Goal: Find specific page/section: Find specific page/section

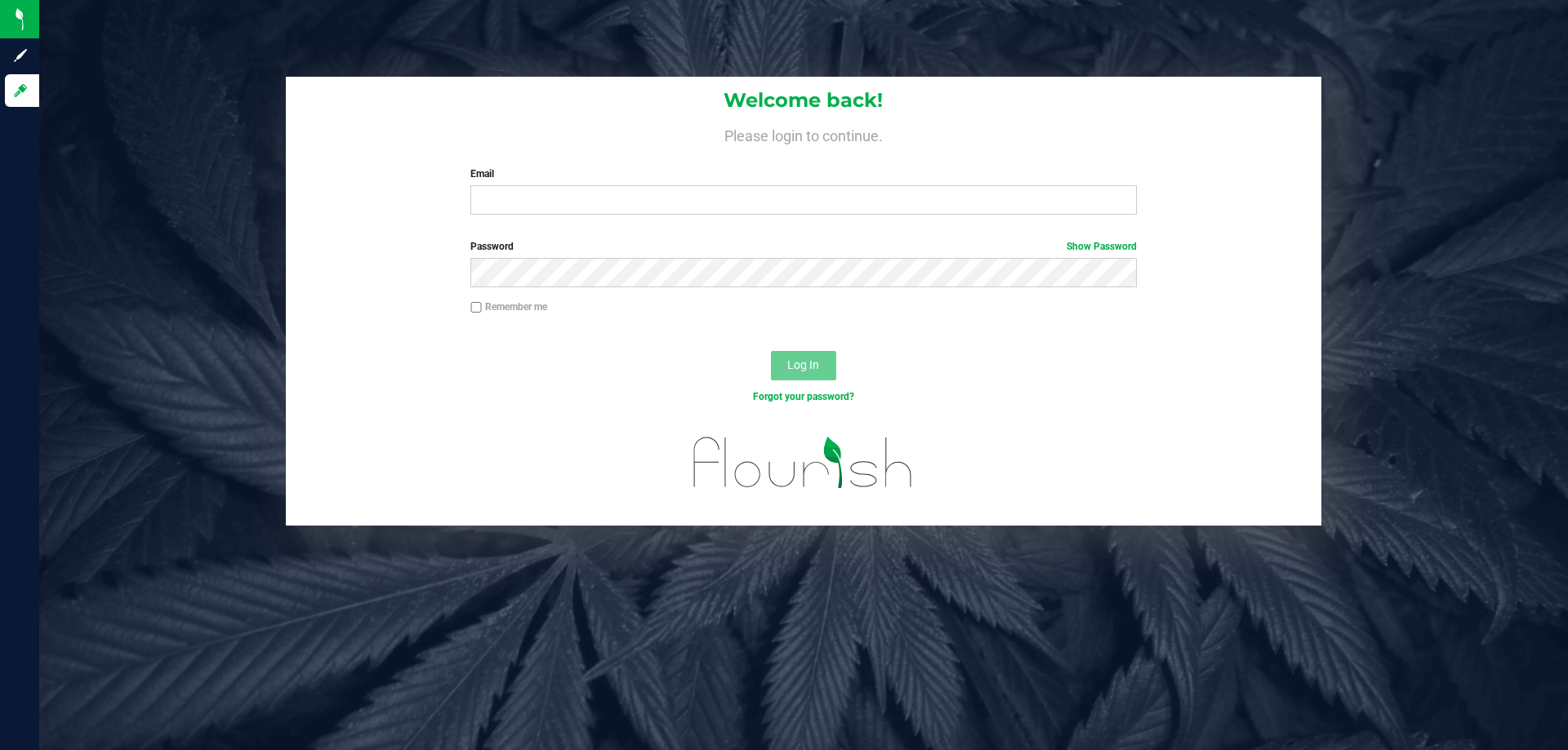
click at [540, 219] on div "Welcome back! Please login to continue. Email Required Please format your email…" at bounding box center [803, 153] width 1036 height 151
click at [543, 201] on input "Email" at bounding box center [803, 200] width 665 height 29
type input "cpaysen@liveparallel.com"
click at [771, 351] on button "Log In" at bounding box center [803, 366] width 65 height 29
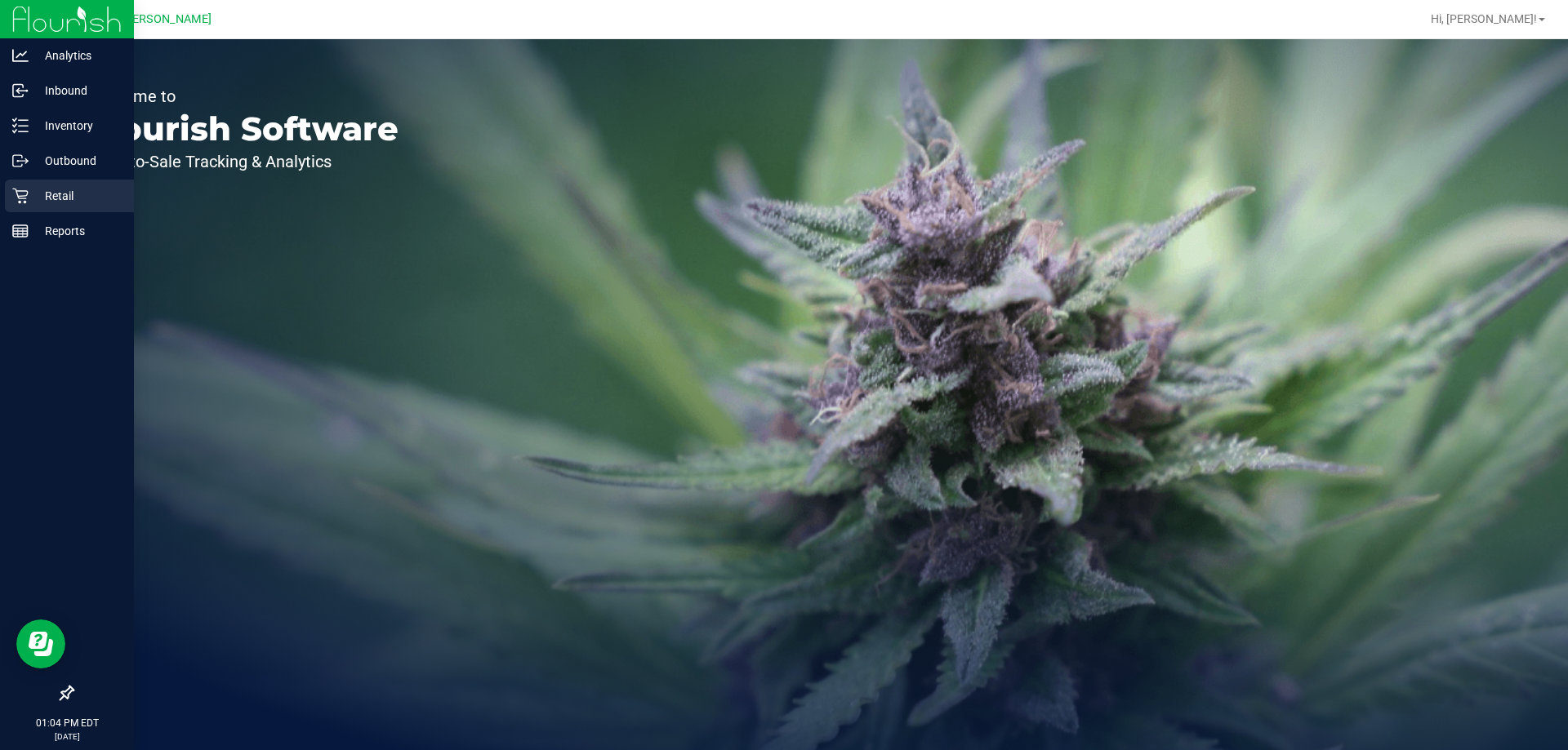
click at [41, 195] on p "Retail" at bounding box center [77, 195] width 98 height 20
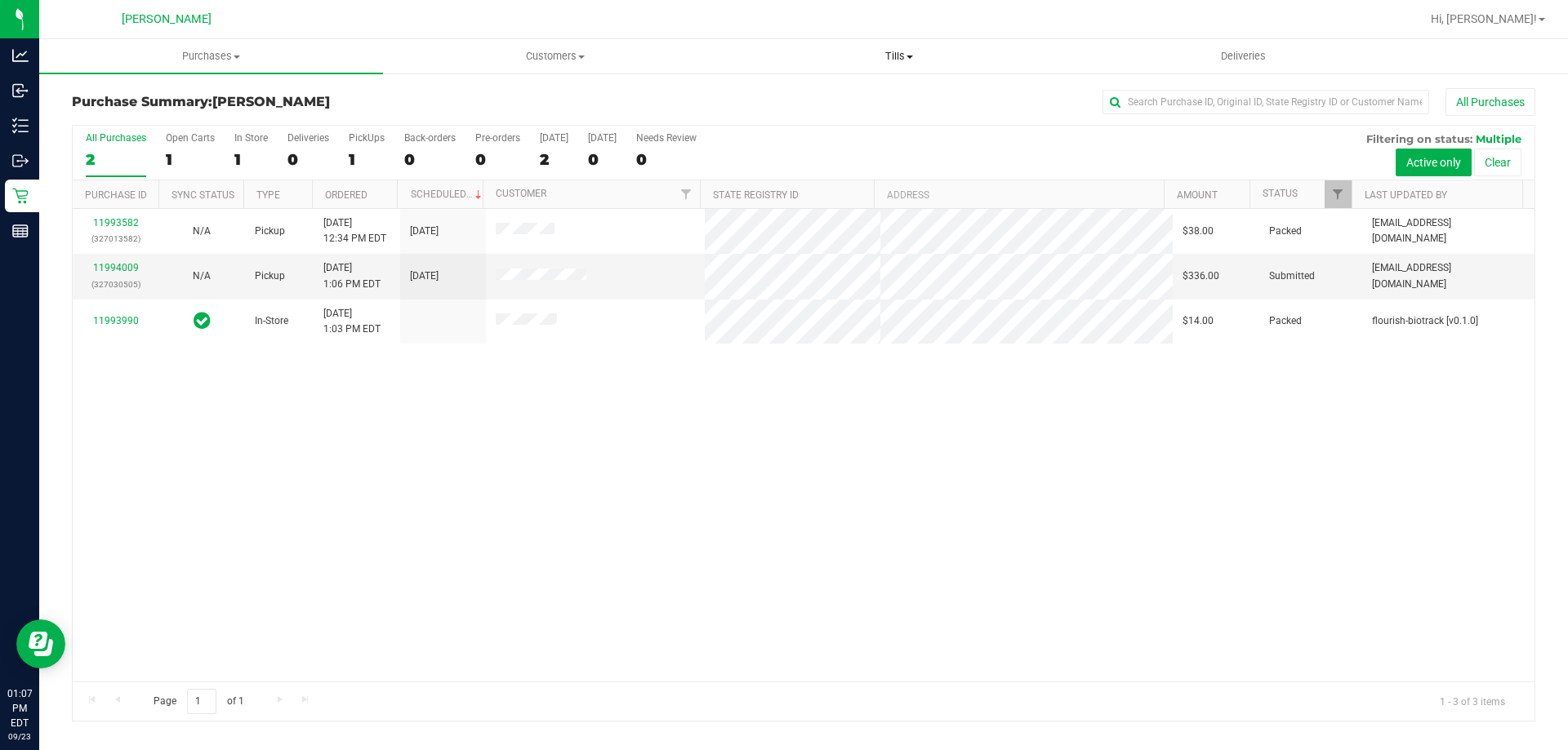
click at [914, 54] on span "Tills" at bounding box center [898, 56] width 342 height 15
click at [798, 96] on span "Manage tills" at bounding box center [782, 99] width 111 height 14
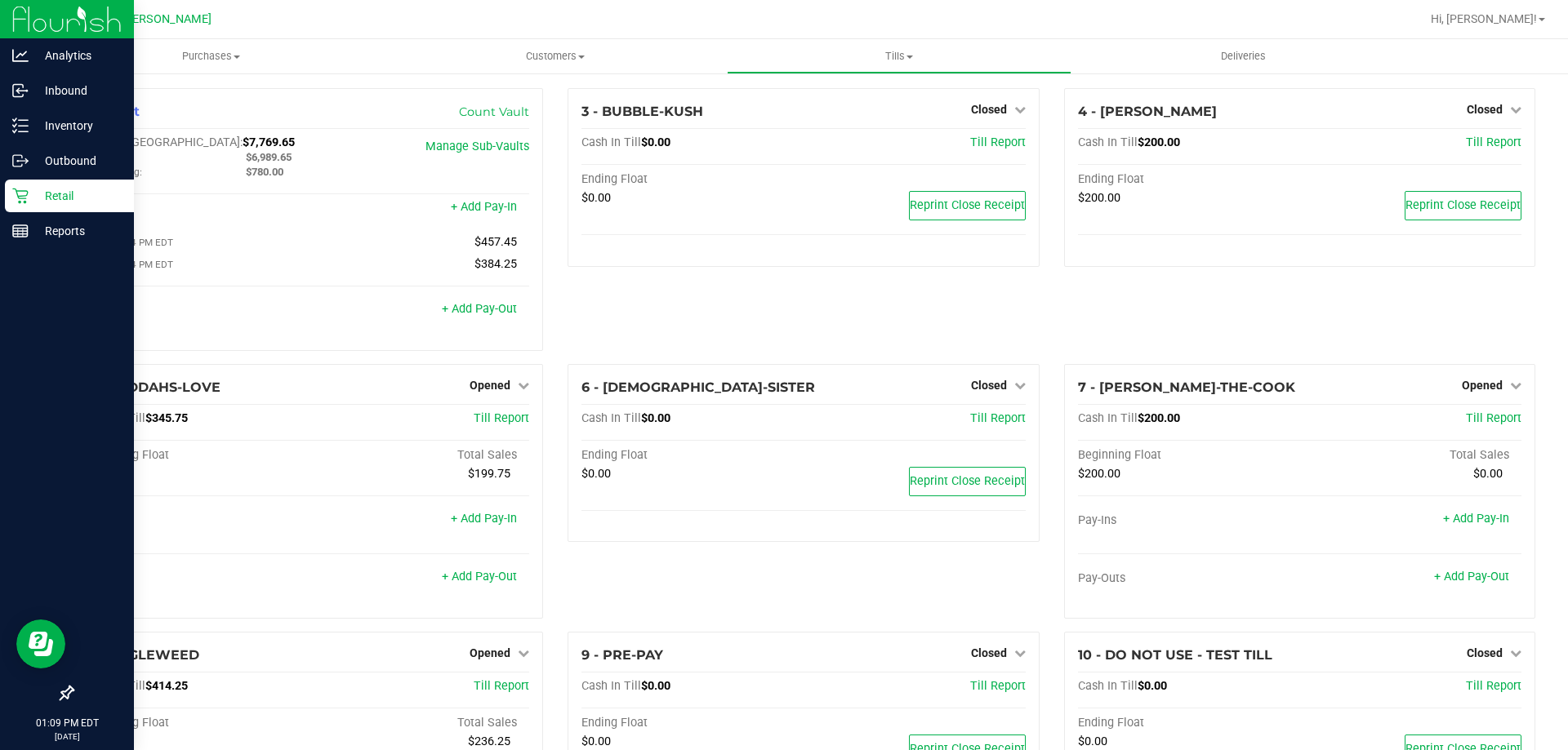
click at [23, 193] on icon at bounding box center [20, 195] width 16 height 16
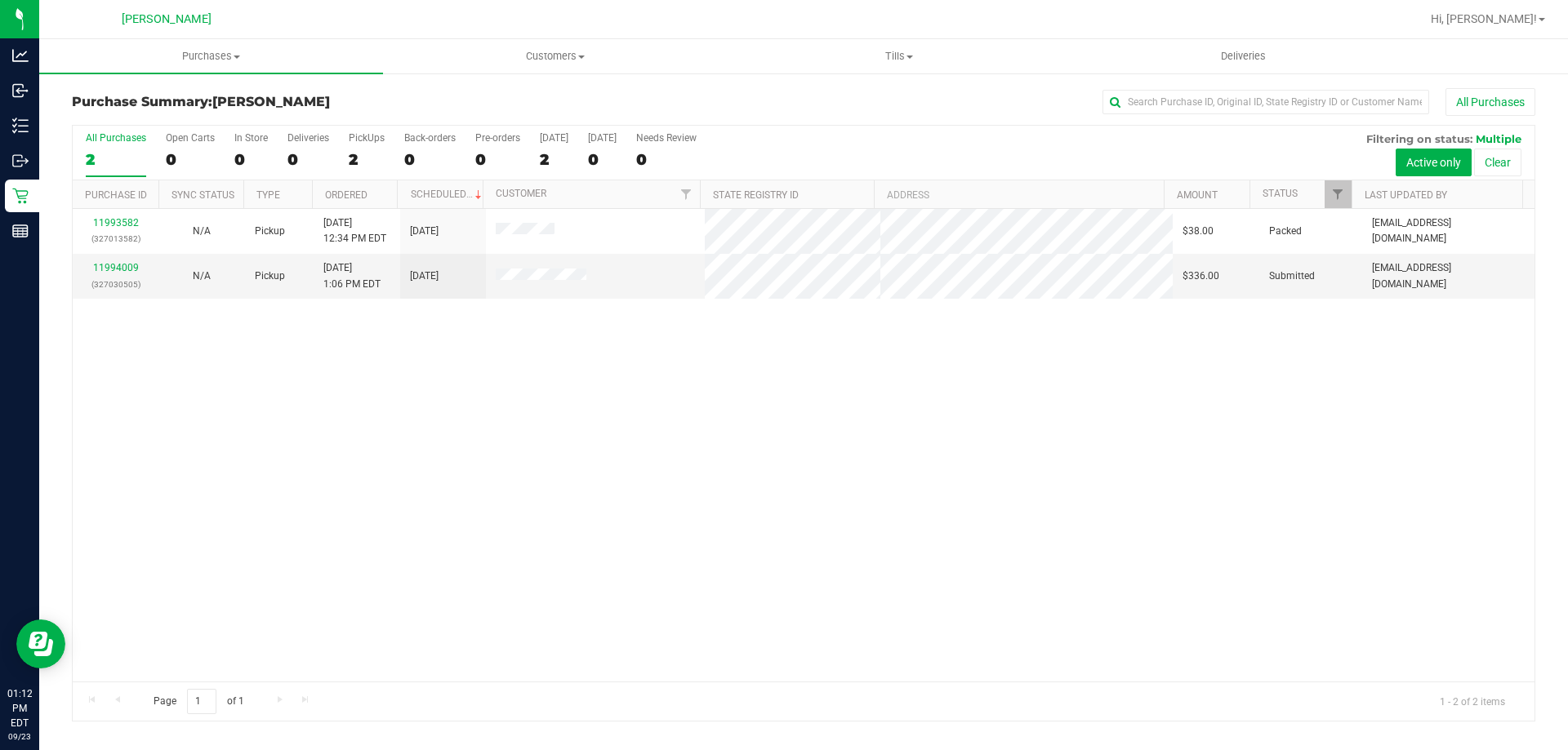
click at [607, 436] on div "11993582 (327013582) N/A Pickup [DATE] 12:34 PM EDT 9/23/2025 $38.00 Packed [EM…" at bounding box center [803, 446] width 1462 height 473
